Goal: Find contact information: Find contact information

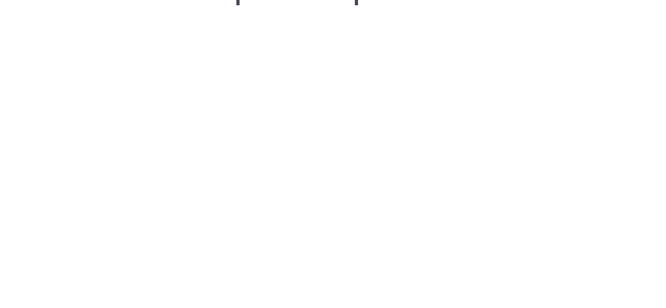
scroll to position [1475, 0]
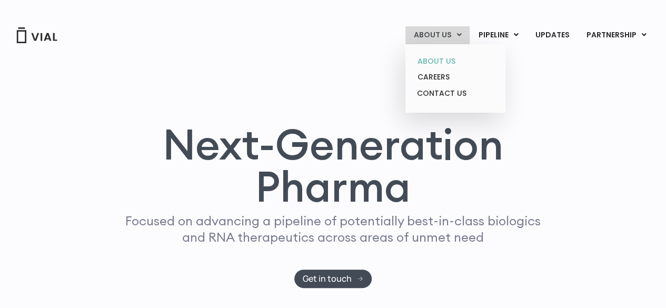
click at [446, 62] on link "ABOUT US" at bounding box center [455, 61] width 92 height 16
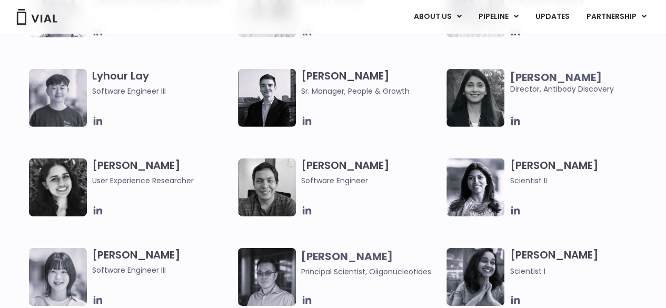
scroll to position [1739, 0]
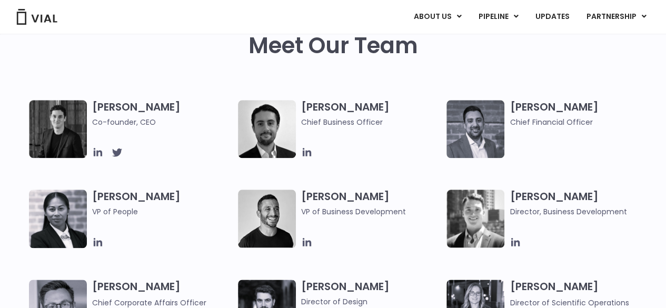
scroll to position [105, 0]
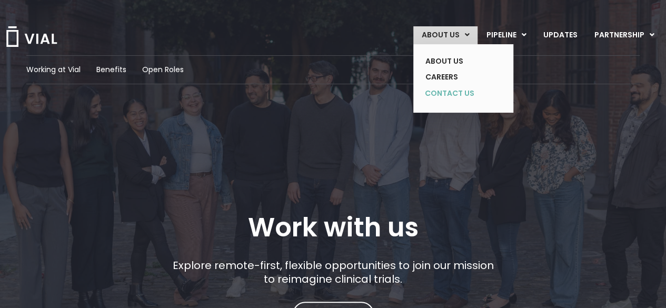
click at [463, 93] on link "CONTACT US" at bounding box center [455, 93] width 77 height 17
